Goal: Navigation & Orientation: Find specific page/section

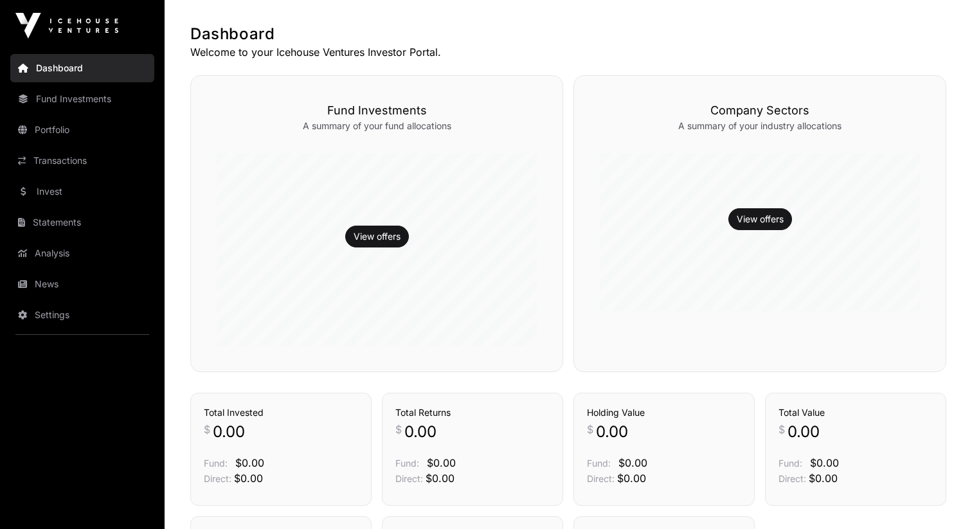
scroll to position [133, 0]
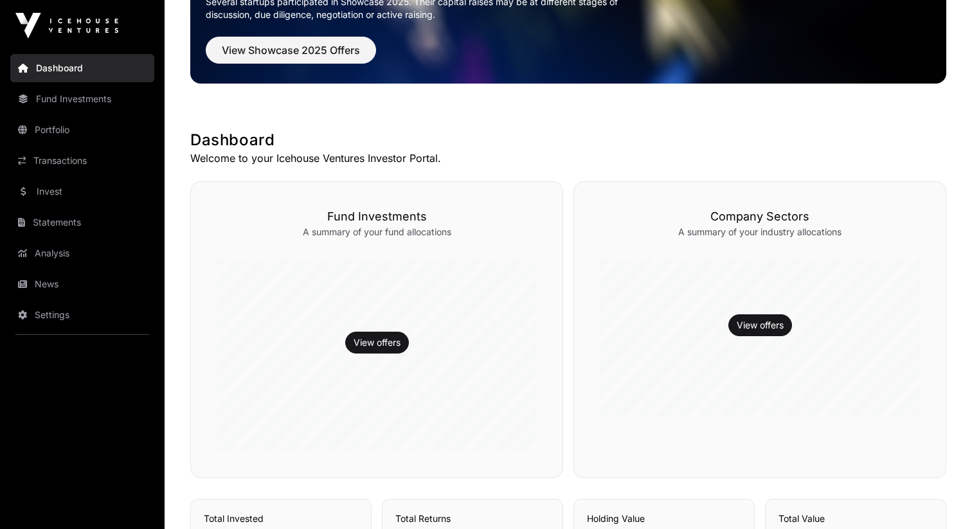
click at [49, 283] on link "News" at bounding box center [82, 284] width 144 height 28
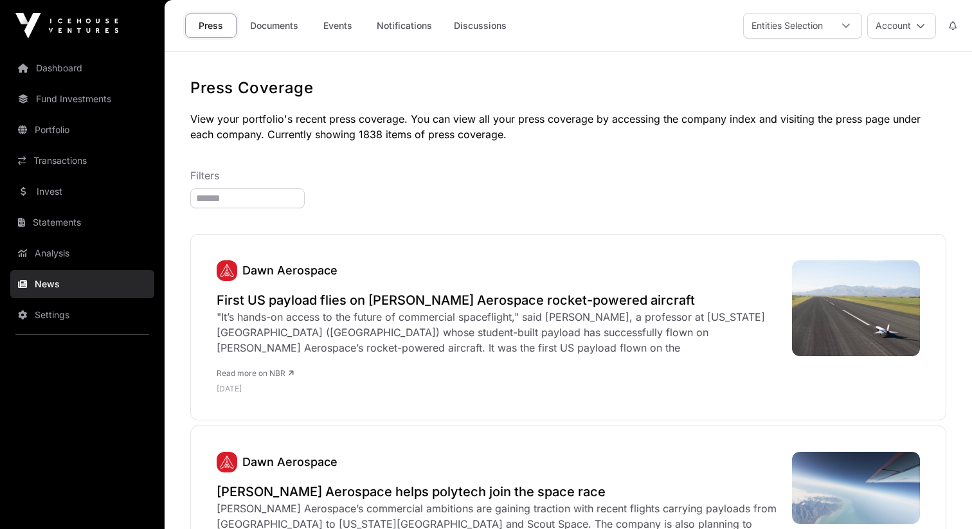
click at [70, 152] on link "Transactions" at bounding box center [82, 161] width 144 height 28
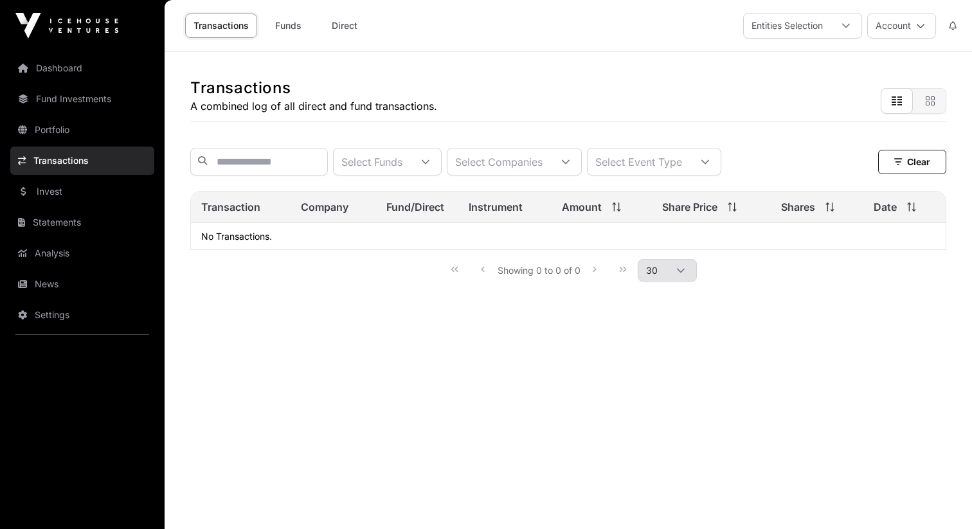
click at [78, 194] on link "Invest" at bounding box center [82, 191] width 144 height 28
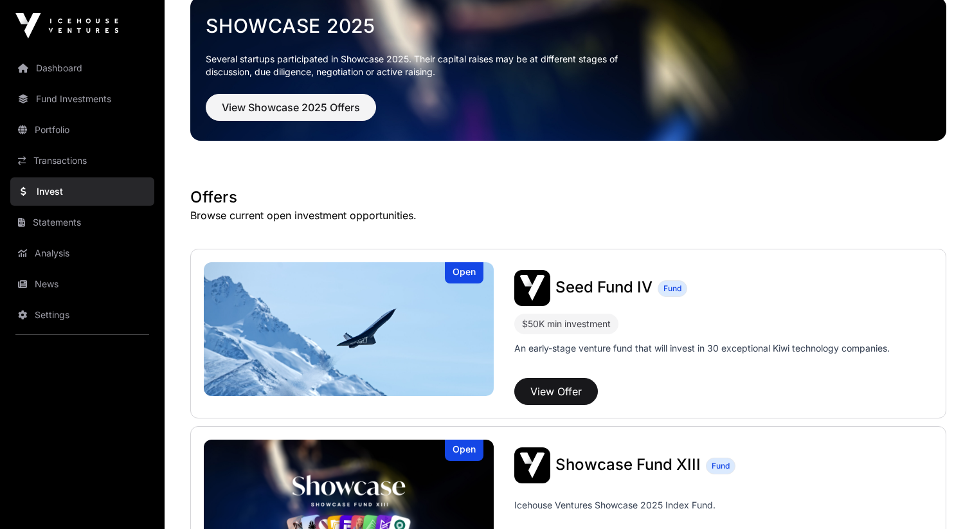
scroll to position [67, 0]
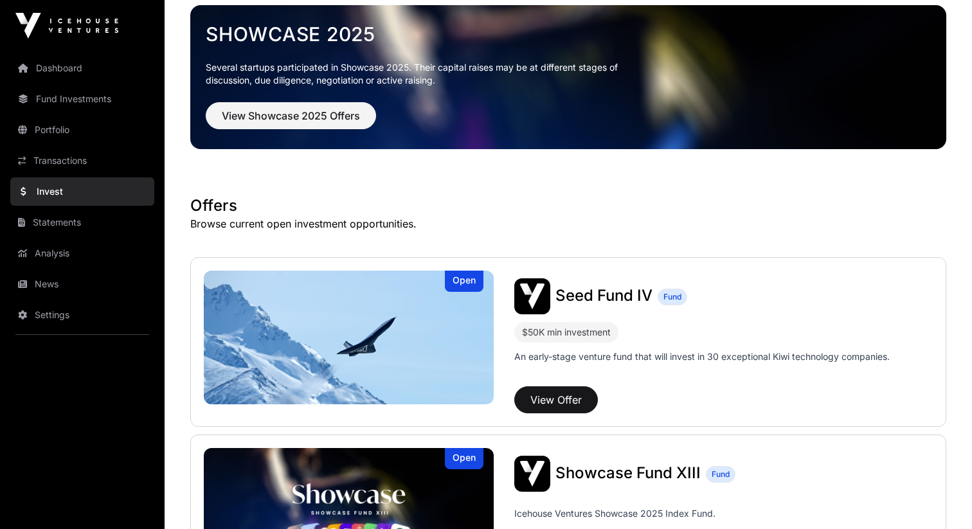
click at [383, 305] on img at bounding box center [349, 338] width 290 height 134
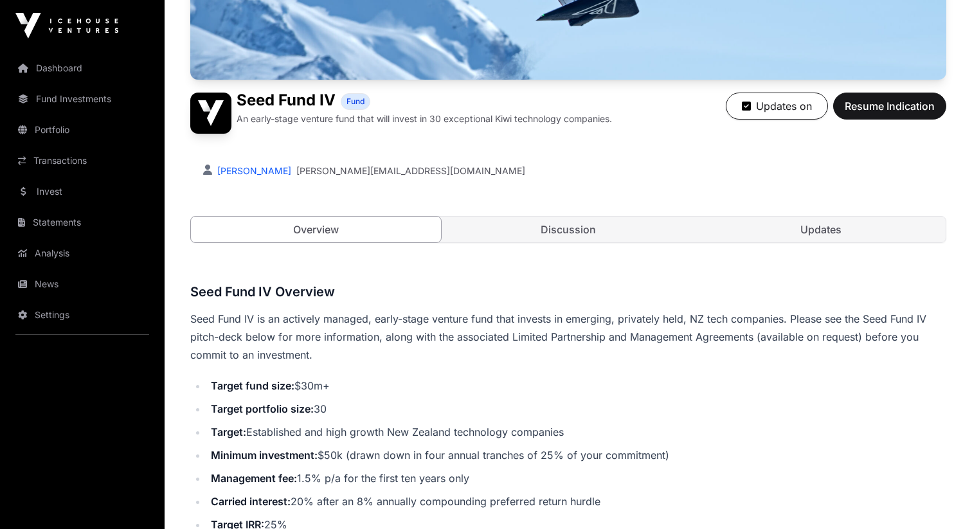
scroll to position [309, 0]
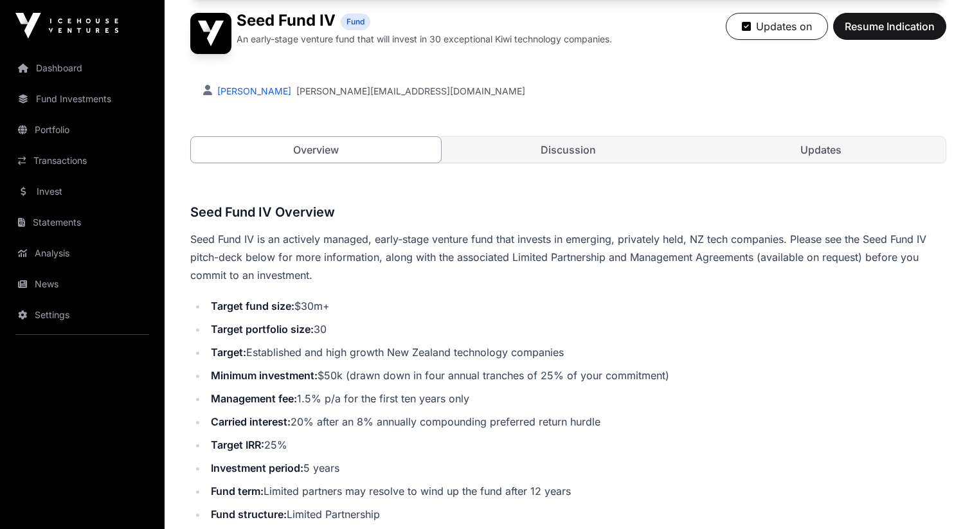
click at [540, 148] on link "Discussion" at bounding box center [568, 150] width 250 height 26
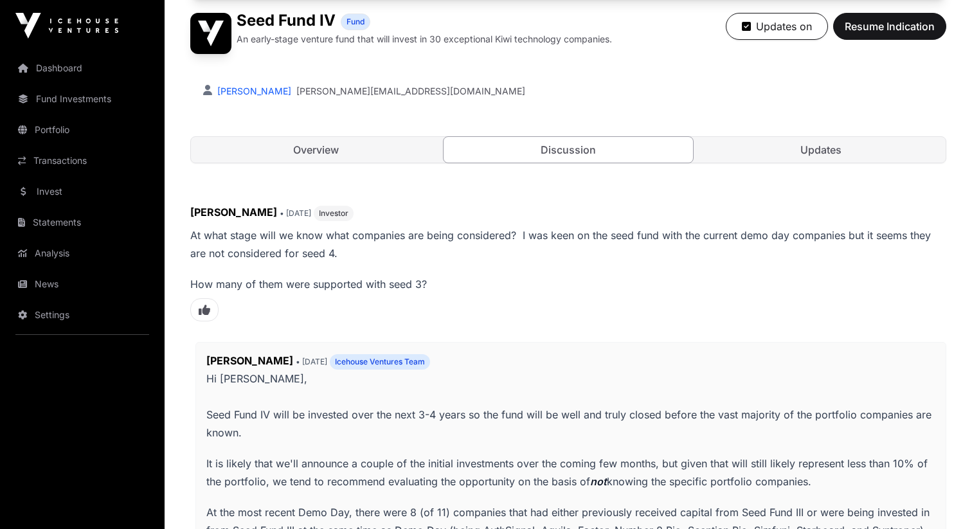
click at [369, 159] on link "Overview" at bounding box center [316, 150] width 250 height 26
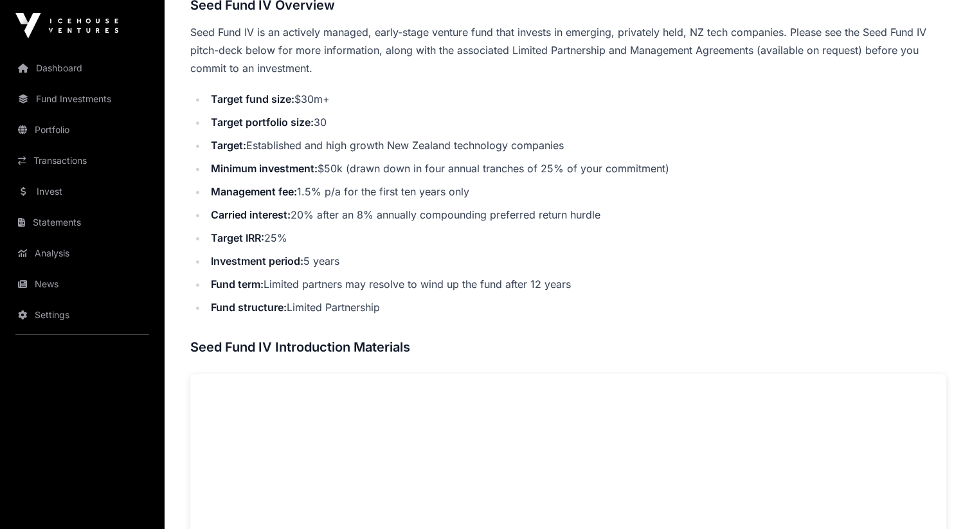
scroll to position [465, 0]
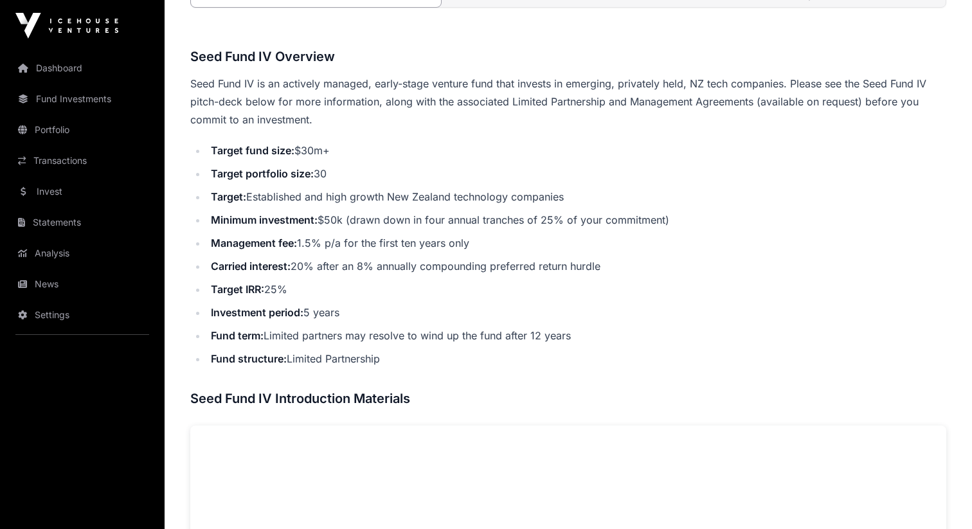
click at [731, 236] on li "Management fee: 1.5% p/a for the first ten years only" at bounding box center [576, 243] width 739 height 18
click at [91, 240] on link "Analysis" at bounding box center [82, 253] width 144 height 28
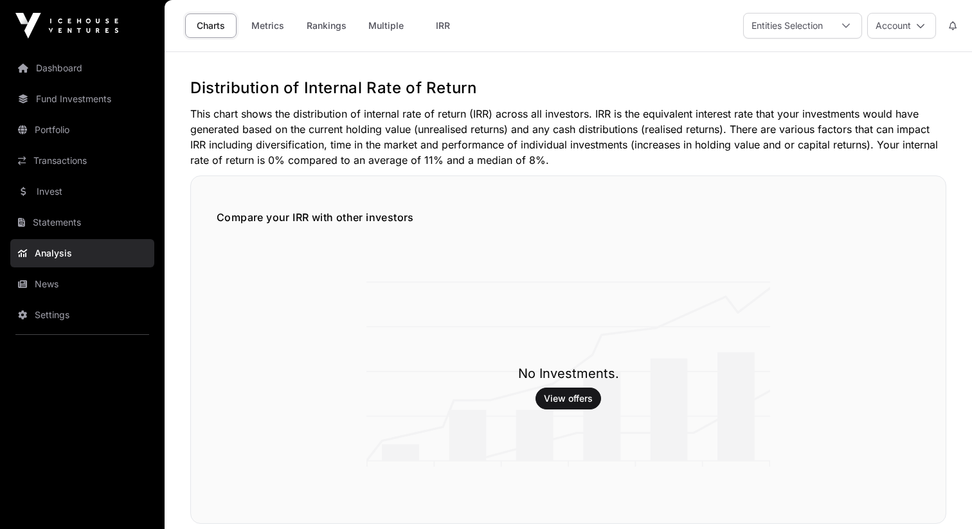
click at [89, 227] on link "Statements" at bounding box center [82, 222] width 144 height 28
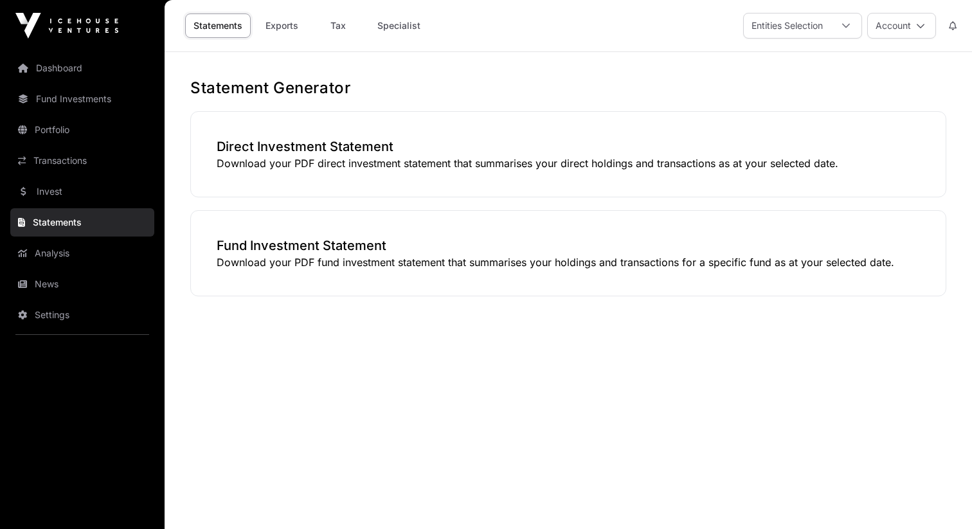
click at [84, 198] on link "Invest" at bounding box center [82, 191] width 144 height 28
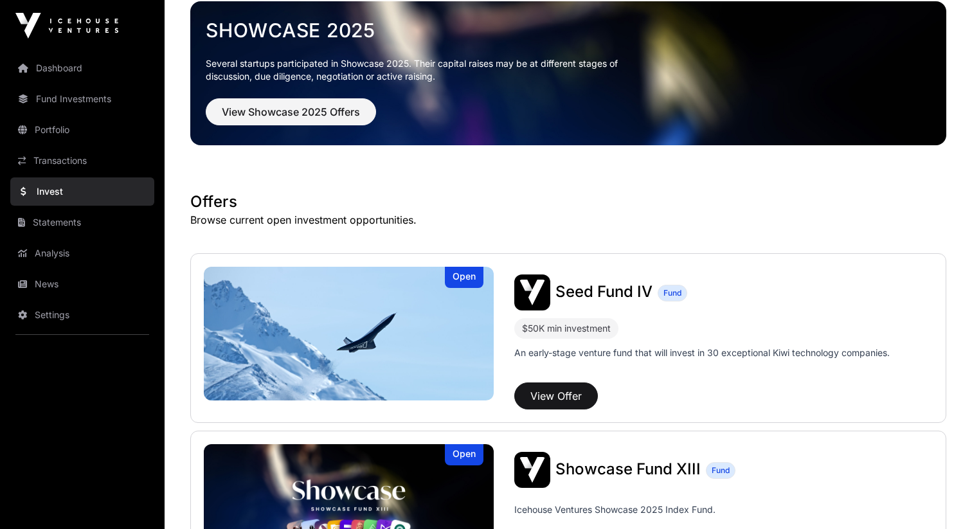
scroll to position [85, 0]
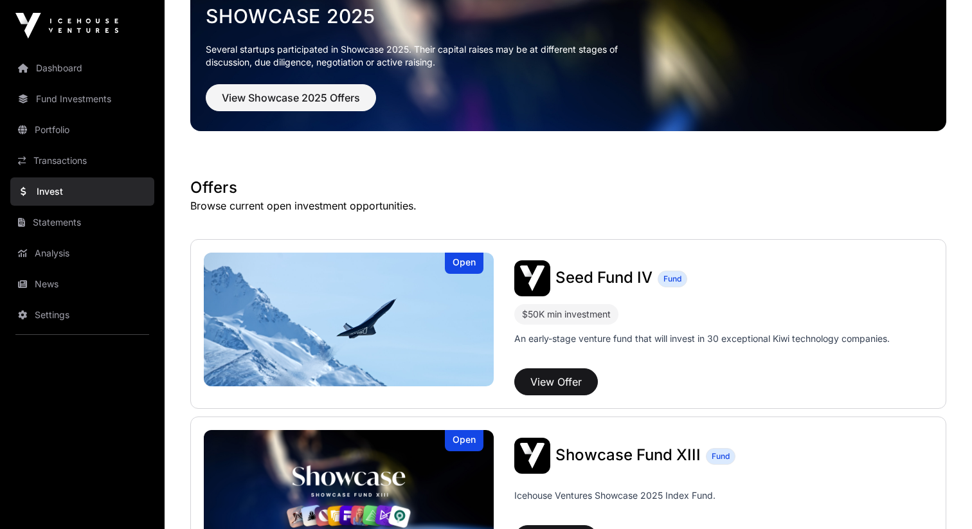
click at [95, 309] on link "Settings" at bounding box center [82, 315] width 144 height 28
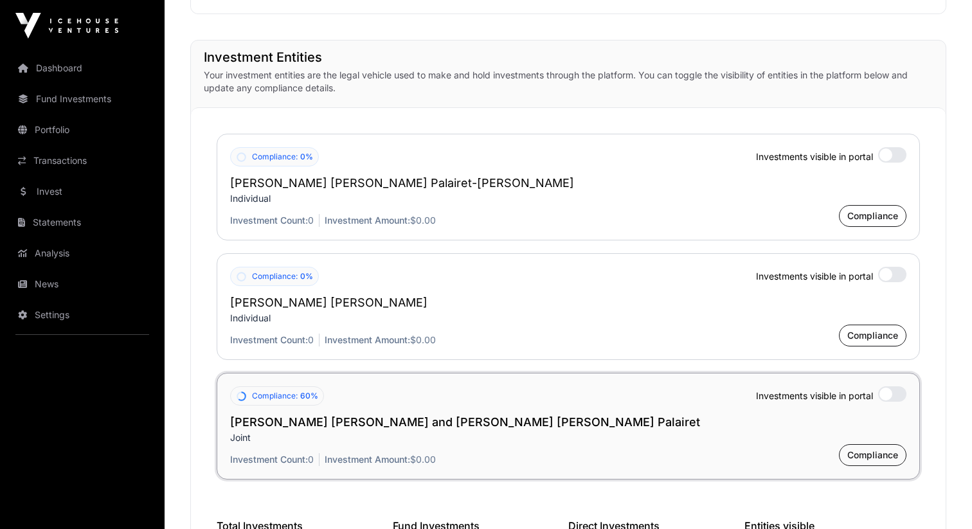
scroll to position [938, 0]
